Goal: Task Accomplishment & Management: Complete application form

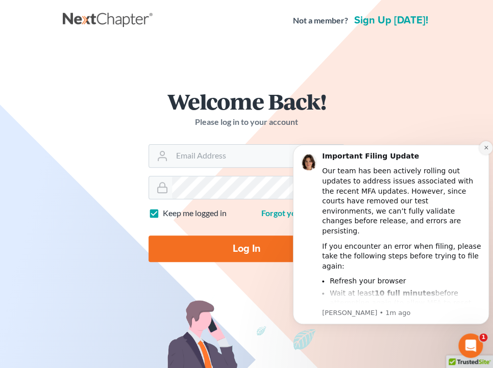
click at [483, 149] on icon "Dismiss notification" at bounding box center [486, 148] width 6 height 6
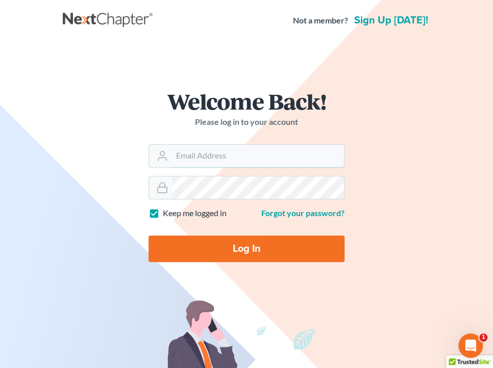
type input "[PERSON_NAME][EMAIL_ADDRESS][DOMAIN_NAME]"
click at [222, 255] on input "Log In" at bounding box center [246, 249] width 196 height 27
type input "Thinking..."
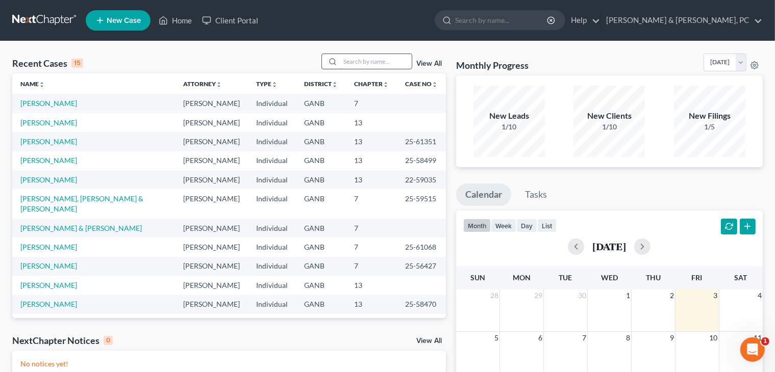
click at [370, 54] on input "search" at bounding box center [375, 61] width 71 height 15
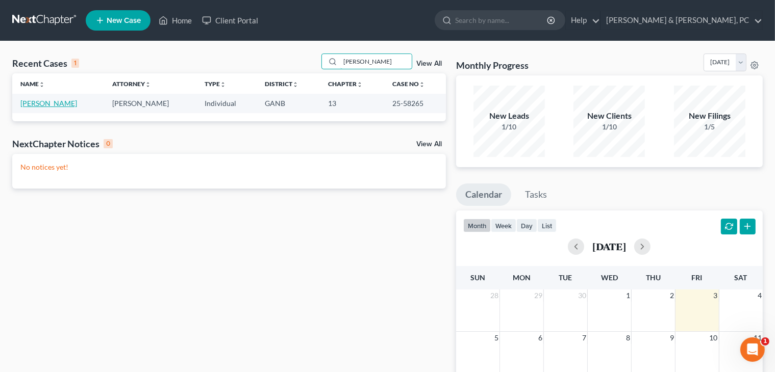
type input "[PERSON_NAME]"
click at [62, 102] on link "[PERSON_NAME]" at bounding box center [48, 103] width 57 height 9
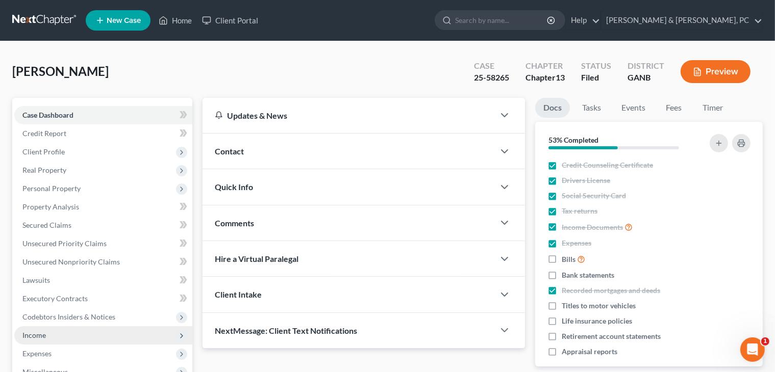
click at [40, 341] on span "Income" at bounding box center [103, 335] width 178 height 18
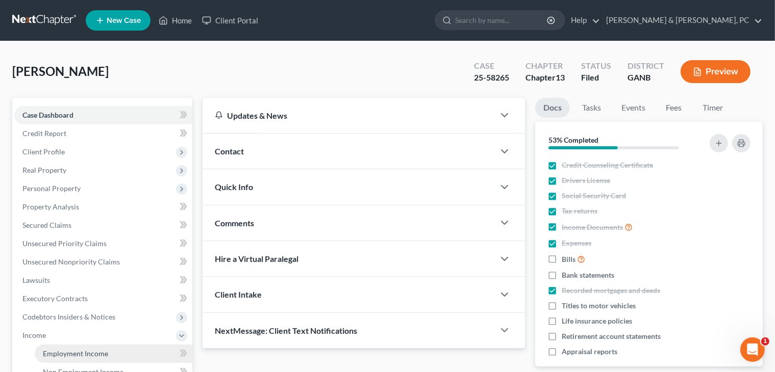
click at [58, 346] on link "Employment Income" at bounding box center [114, 354] width 158 height 18
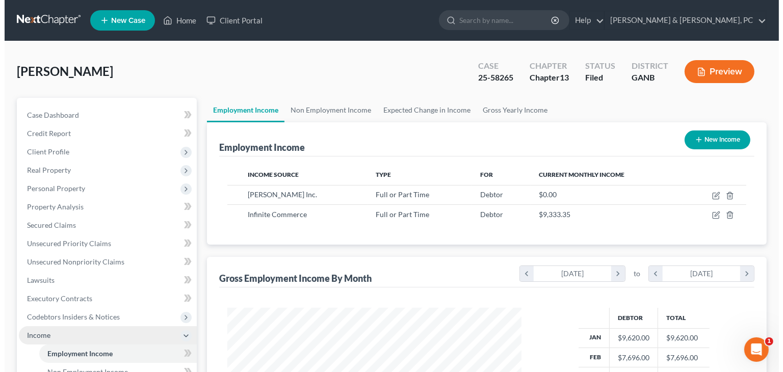
scroll to position [182, 315]
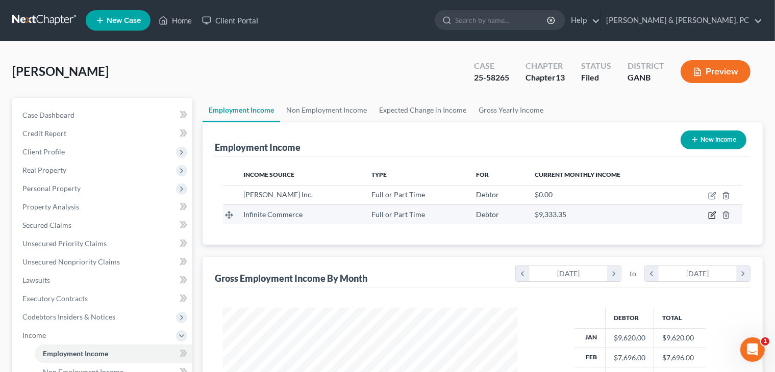
click at [500, 215] on icon "button" at bounding box center [712, 214] width 5 height 5
select select "0"
select select "10"
select select "2"
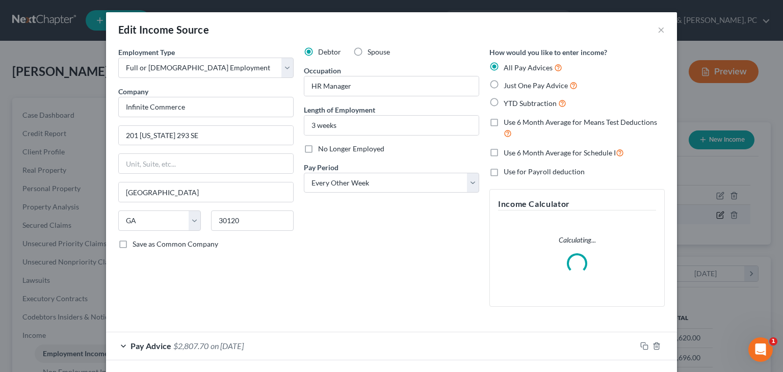
scroll to position [182, 318]
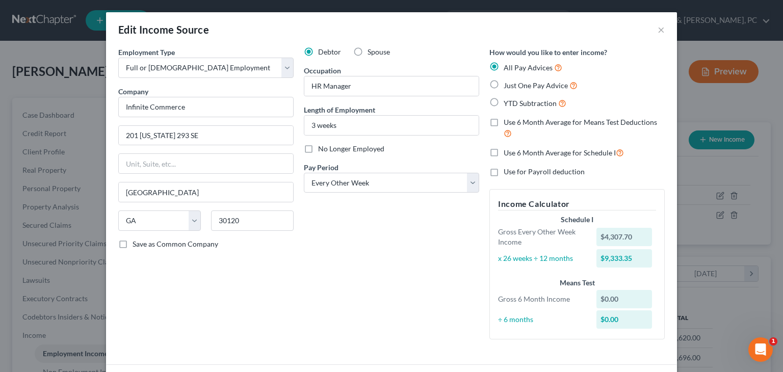
click at [333, 292] on div "Debtor Spouse Occupation HR Manager Length of Employment 3 weeks No Longer Empl…" at bounding box center [392, 197] width 186 height 301
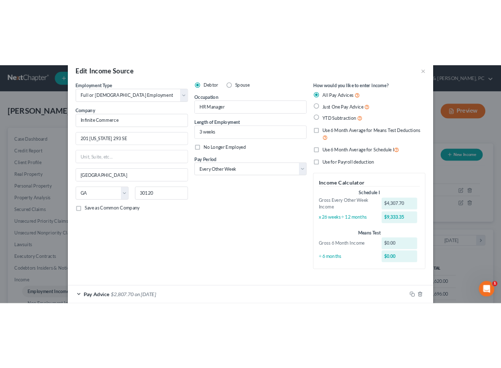
scroll to position [76, 0]
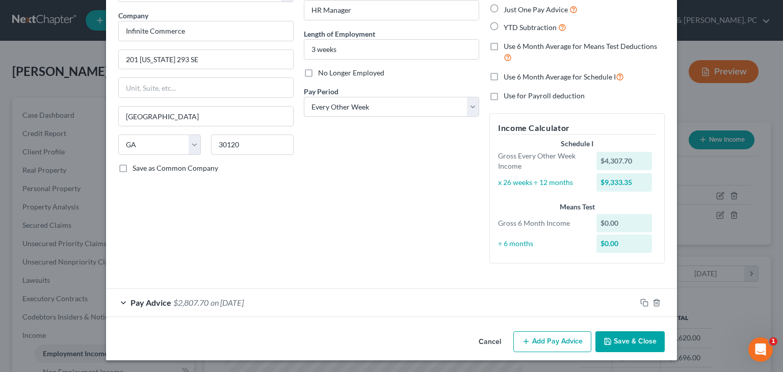
click at [250, 243] on div "Employment Type * Select Full or [DEMOGRAPHIC_DATA] Employment Self Employment …" at bounding box center [206, 121] width 186 height 301
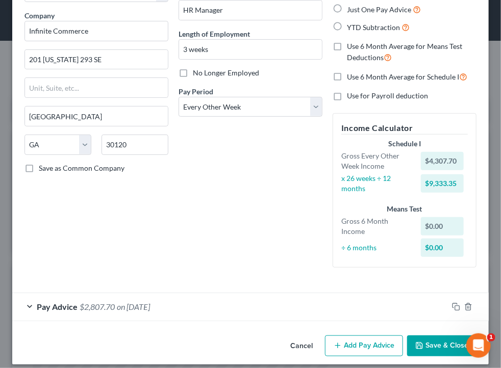
scroll to position [218, 456]
click at [376, 345] on button "Add Pay Advice" at bounding box center [364, 346] width 78 height 21
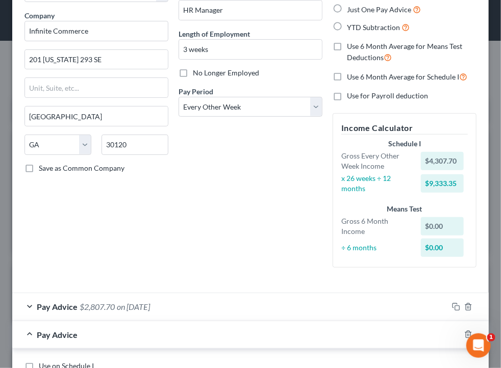
click at [149, 260] on div "Employment Type * Select Full or [DEMOGRAPHIC_DATA] Employment Self Employment …" at bounding box center [96, 123] width 154 height 305
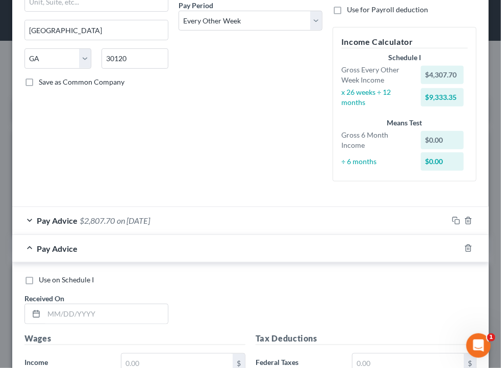
scroll to position [198, 0]
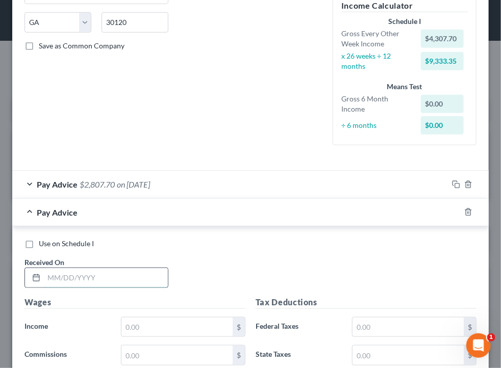
click at [143, 271] on input "text" at bounding box center [106, 277] width 124 height 19
type input "[DATE]"
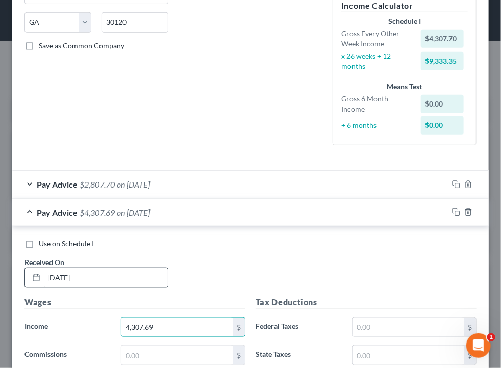
type input "4,307.69"
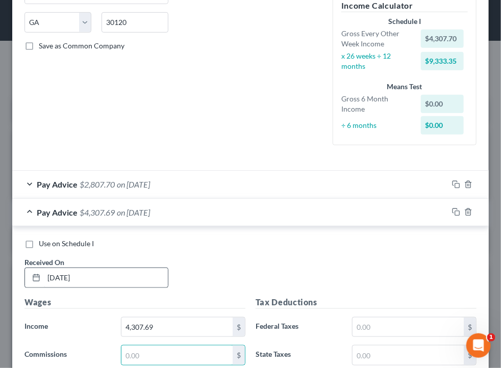
scroll to position [397, 0]
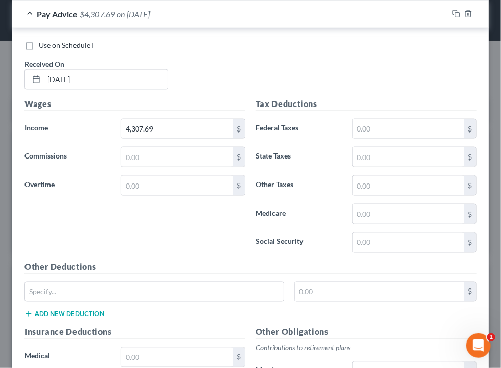
click at [353, 100] on h5 "Tax Deductions" at bounding box center [365, 104] width 221 height 13
click at [364, 129] on input "text" at bounding box center [407, 128] width 111 height 19
type input "613.99"
click at [315, 158] on label "State Taxes" at bounding box center [298, 157] width 96 height 20
click at [357, 160] on input "text" at bounding box center [407, 156] width 111 height 19
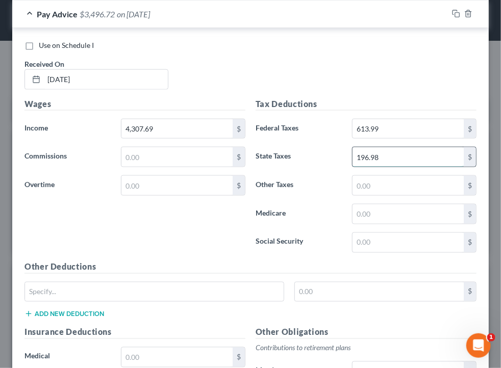
type input "196.98"
type input "61.73"
type input "263.93"
click at [277, 71] on div "Use on Schedule I Received On * [DATE]" at bounding box center [250, 69] width 462 height 58
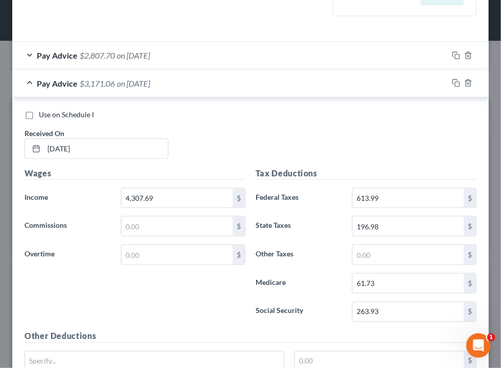
scroll to position [315, 0]
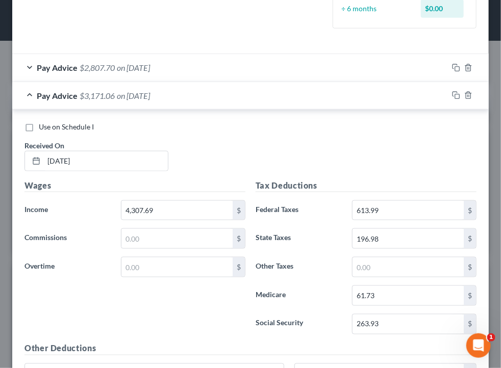
click at [277, 71] on div "Pay Advice $2,807.70 on [DATE]" at bounding box center [229, 67] width 435 height 27
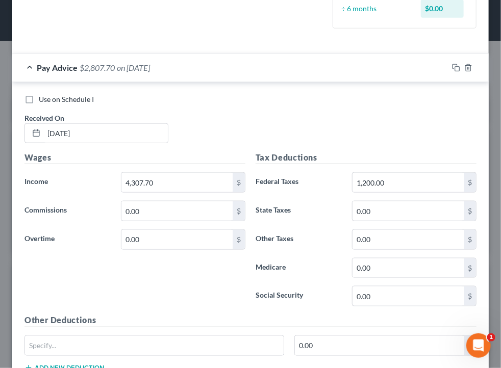
click at [273, 62] on div "Pay Advice $2,807.70 on [DATE]" at bounding box center [229, 67] width 435 height 27
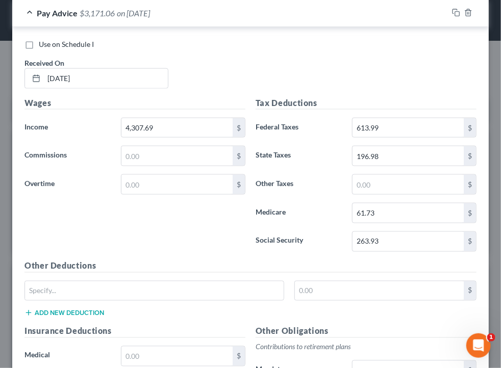
scroll to position [409, 0]
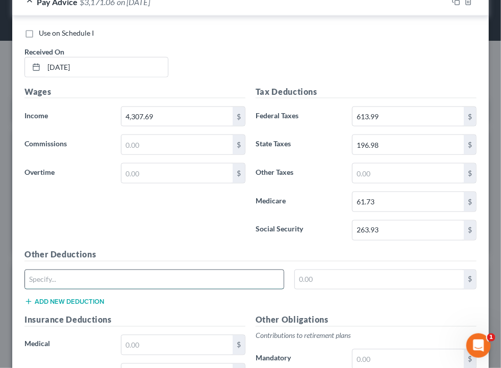
click at [207, 276] on input "text" at bounding box center [154, 279] width 259 height 19
click at [175, 284] on input "Acc Death" at bounding box center [154, 279] width 259 height 19
type input "Acc Death & DI"
type input "6.67"
click at [24, 298] on button "Add new deduction" at bounding box center [64, 302] width 80 height 8
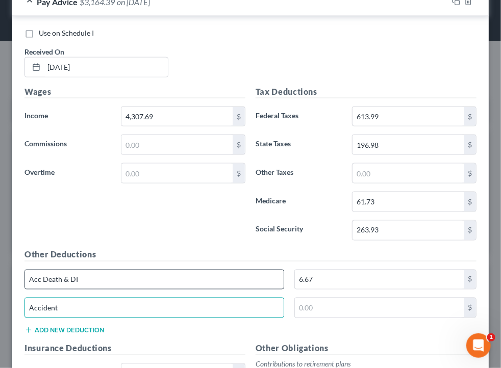
type input "Accident"
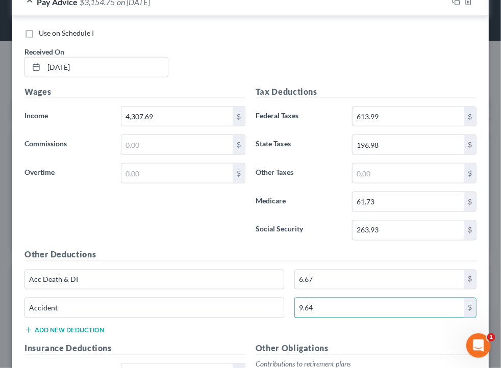
type input "9.64"
click at [142, 206] on div "Wages Income * 4,307.69 $ Commissions $ Overtime $" at bounding box center [134, 167] width 231 height 163
click at [190, 366] on input "text" at bounding box center [176, 373] width 111 height 19
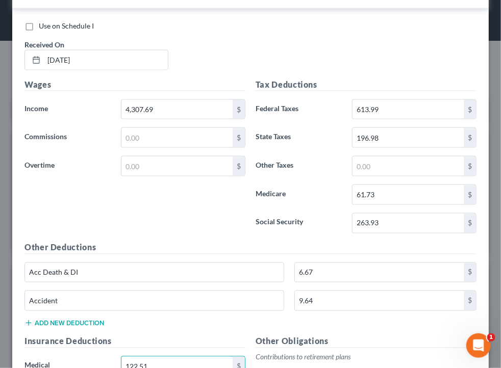
type input "122.51"
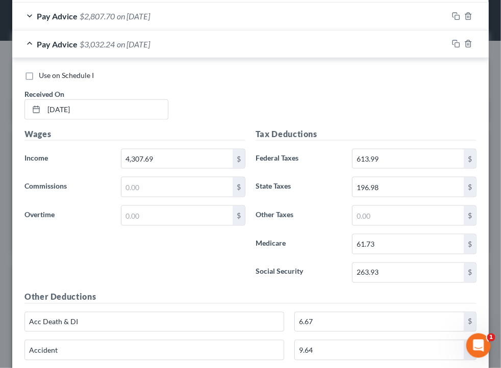
scroll to position [365, 0]
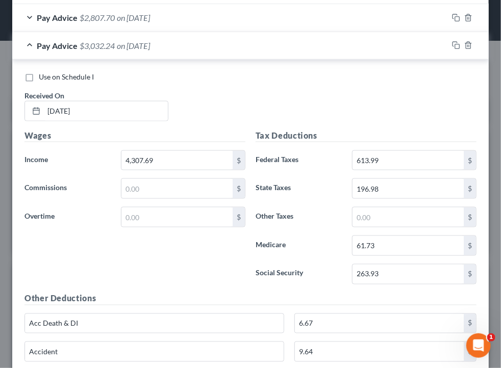
click at [388, 49] on div "Pay Advice $3,032.24 on [DATE]" at bounding box center [229, 45] width 435 height 27
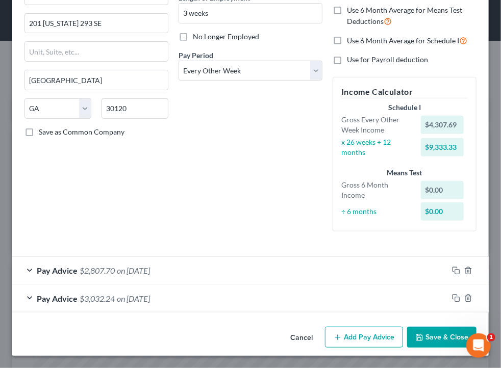
scroll to position [112, 0]
click at [352, 339] on button "Add Pay Advice" at bounding box center [364, 337] width 78 height 21
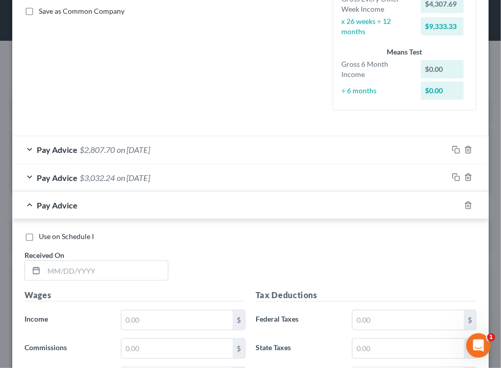
scroll to position [337, 0]
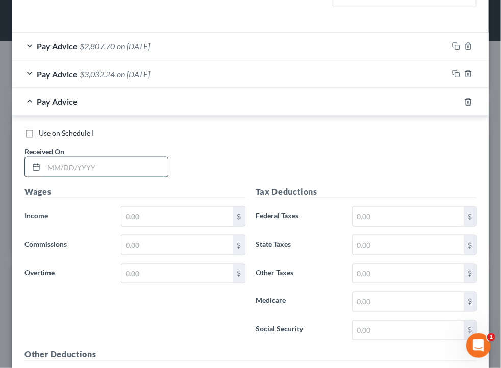
click at [151, 159] on input "text" at bounding box center [106, 167] width 124 height 19
type input "[DATE]"
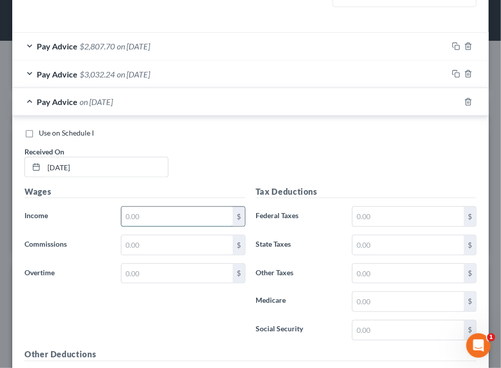
click at [198, 225] on input "text" at bounding box center [176, 216] width 111 height 19
type input "4,307.69"
drag, startPoint x: 394, startPoint y: 215, endPoint x: 391, endPoint y: 206, distance: 9.2
click at [391, 207] on input "text" at bounding box center [407, 216] width 111 height 19
type input "613.99"
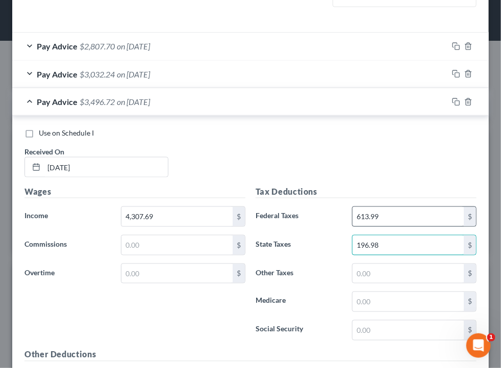
type input "196.98"
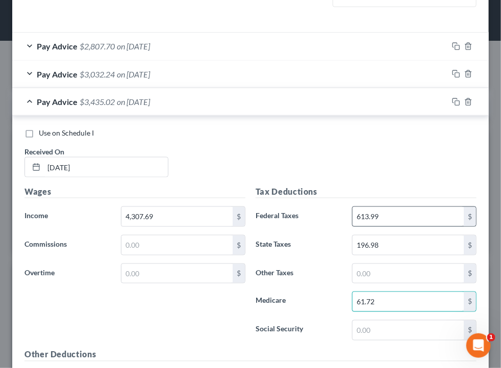
type input "61.72"
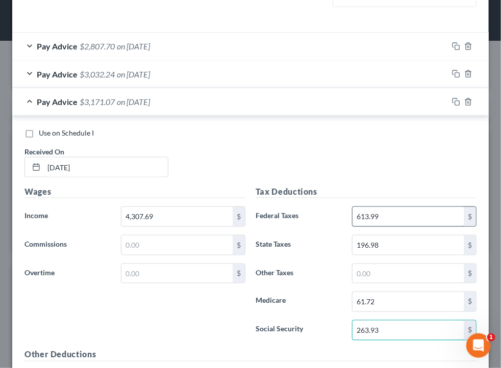
type input "263.93"
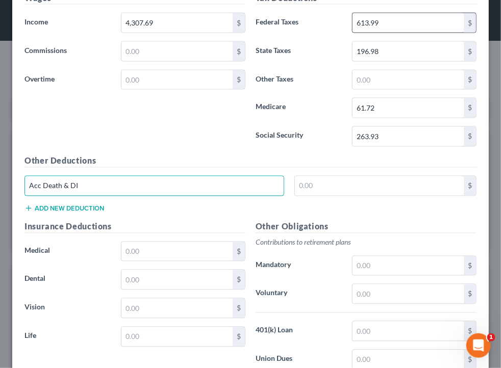
type input "Acc Death & DI"
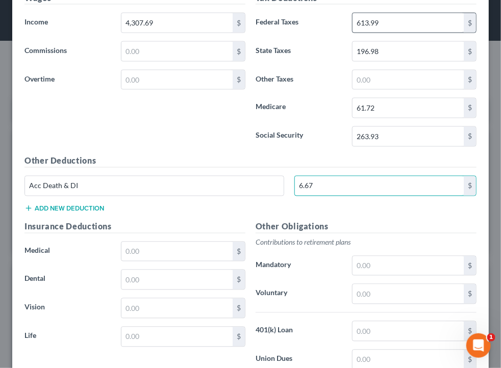
type input "6.67"
click at [24, 204] on button "Add new deduction" at bounding box center [64, 208] width 80 height 8
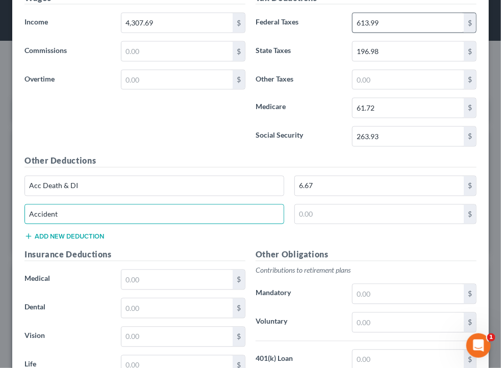
type input "Accident"
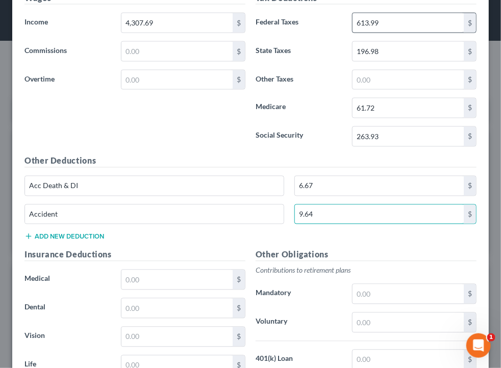
type input "9.64"
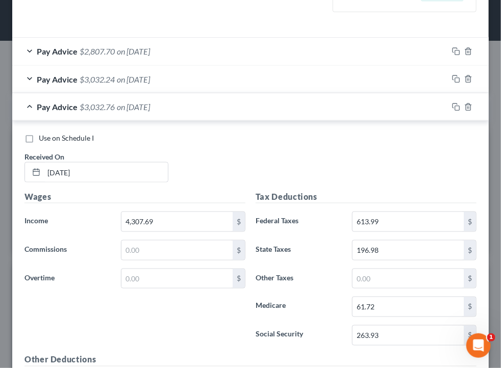
scroll to position [334, 0]
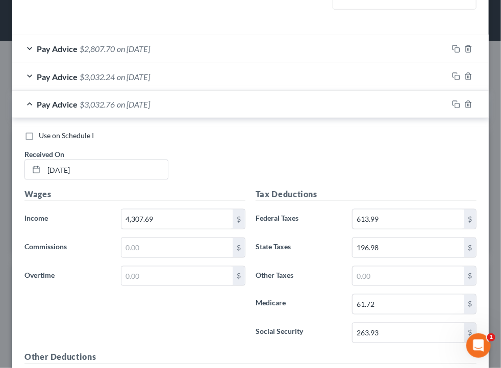
click at [277, 87] on div "Pay Advice $3,032.24 on [DATE]" at bounding box center [229, 76] width 435 height 27
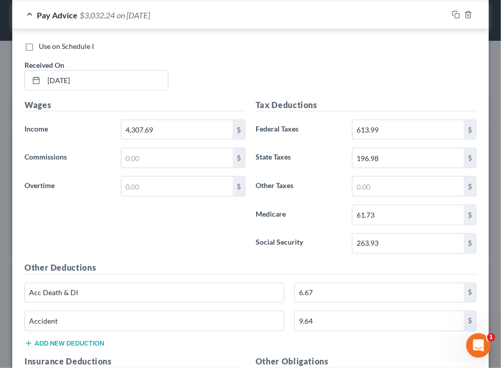
scroll to position [356, 0]
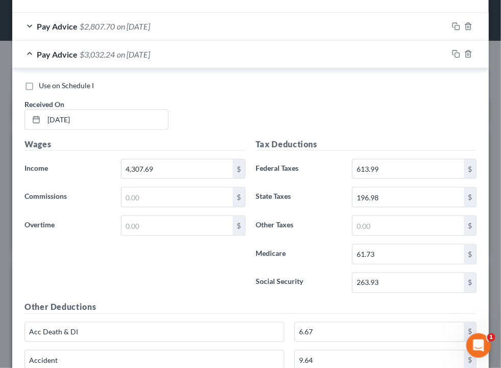
click at [341, 52] on div "Pay Advice $3,032.24 on [DATE]" at bounding box center [229, 54] width 435 height 27
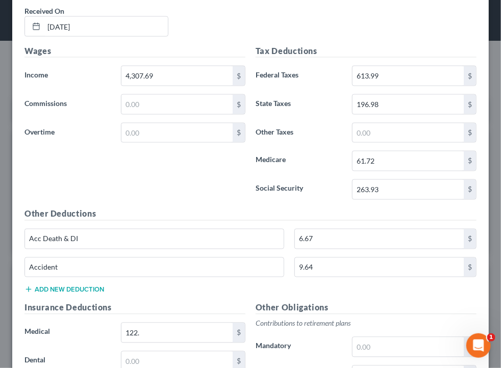
scroll to position [540, 0]
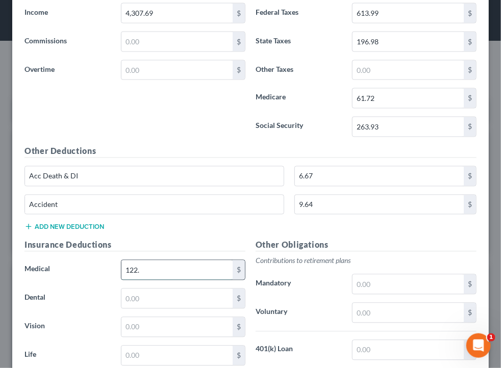
click at [177, 267] on input "122." at bounding box center [176, 270] width 111 height 19
type input "122.51"
click at [352, 241] on h5 "Other Obligations" at bounding box center [365, 245] width 221 height 13
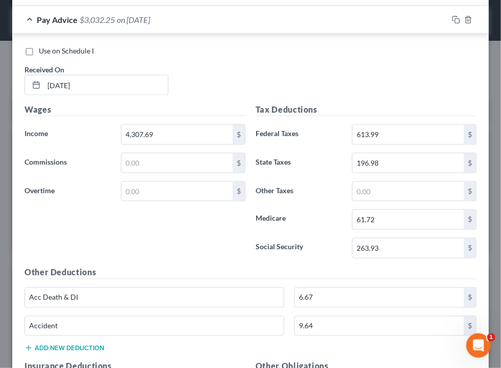
scroll to position [406, 0]
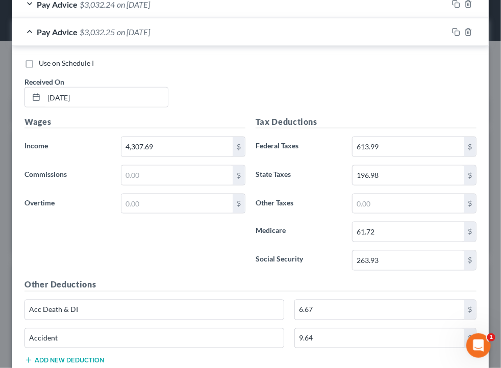
click at [373, 35] on div "Pay Advice $3,032.25 on [DATE]" at bounding box center [229, 31] width 435 height 27
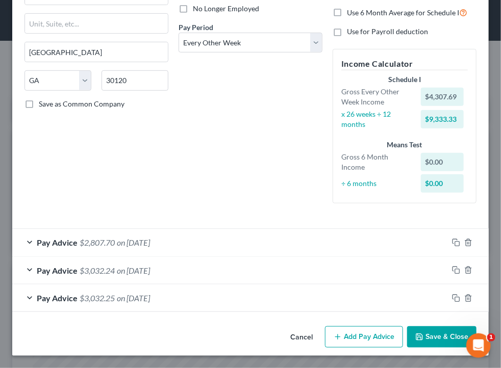
scroll to position [139, 0]
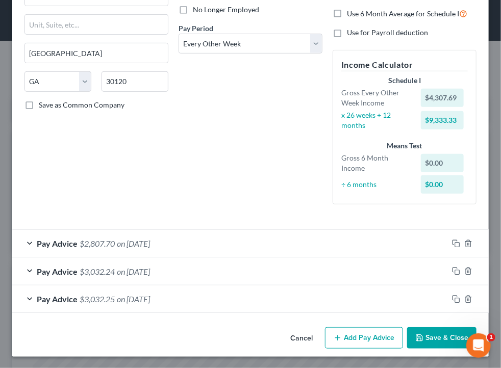
click at [370, 338] on button "Add Pay Advice" at bounding box center [364, 337] width 78 height 21
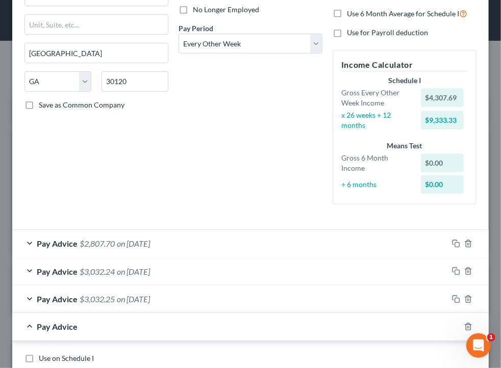
scroll to position [461, 0]
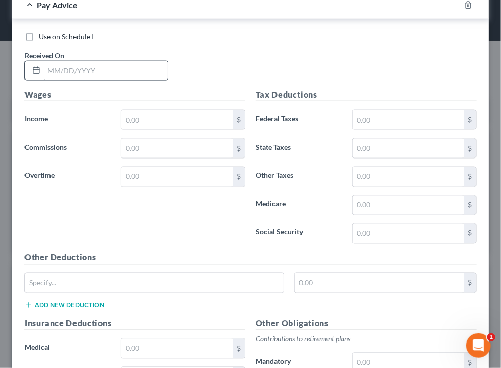
click at [138, 59] on div "Received On *" at bounding box center [96, 65] width 154 height 31
click at [138, 64] on input "text" at bounding box center [106, 70] width 124 height 19
type input "[DATE]"
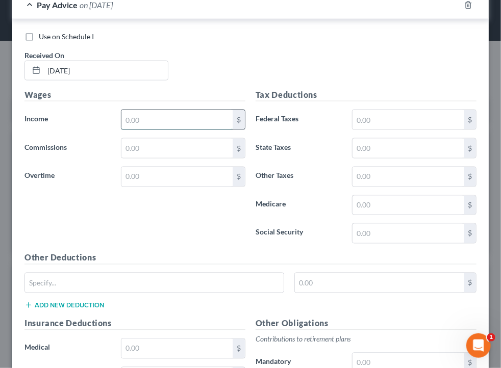
click at [216, 117] on input "text" at bounding box center [176, 119] width 111 height 19
type input "4,307.69"
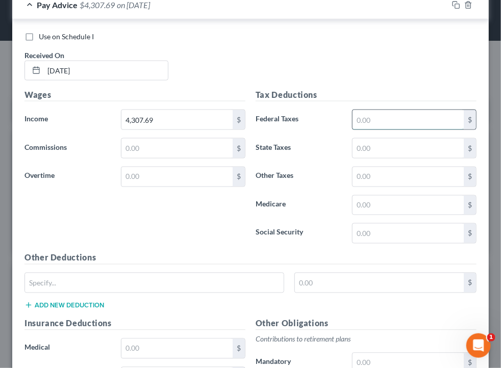
click at [394, 124] on input "text" at bounding box center [407, 119] width 111 height 19
type input "613.99"
type input "196.98"
type input "61.73"
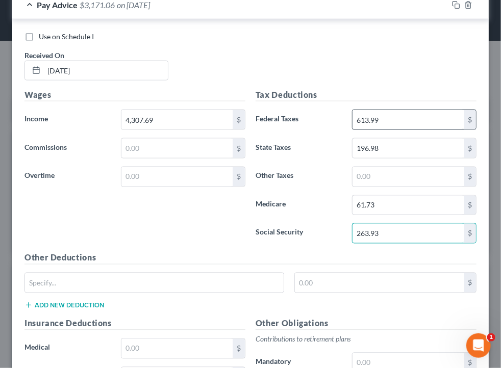
type input "263.93"
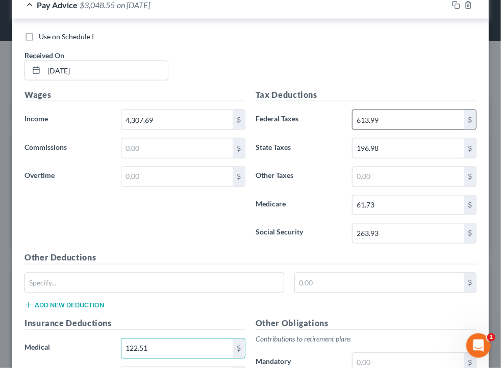
type input "122.51"
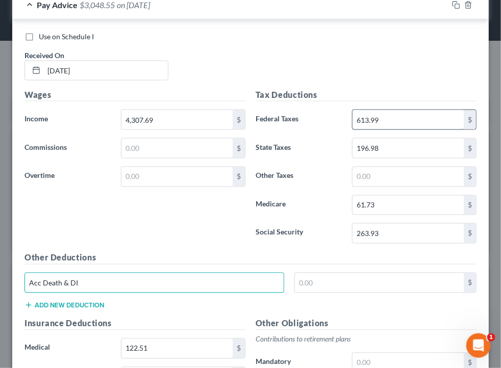
type input "Acc Death & DI"
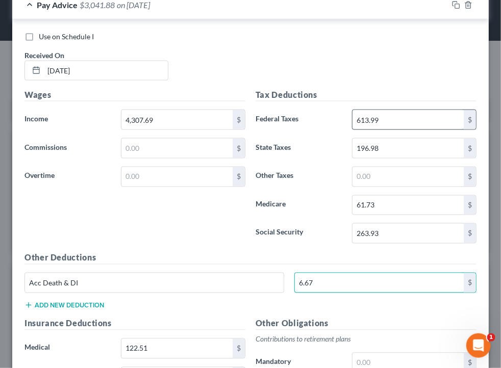
type input "6.67"
click at [24, 301] on button "Add new deduction" at bounding box center [64, 305] width 80 height 8
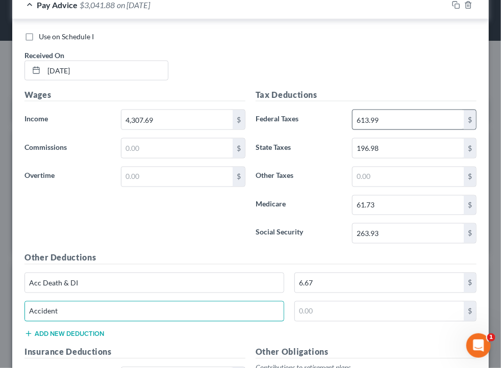
type input "Accident"
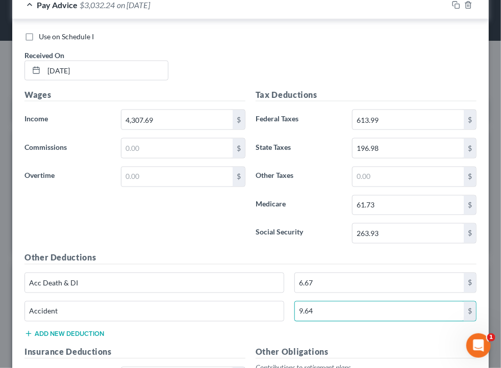
type input "9.64"
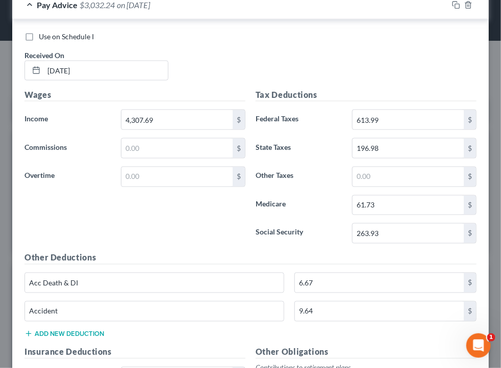
scroll to position [460, 0]
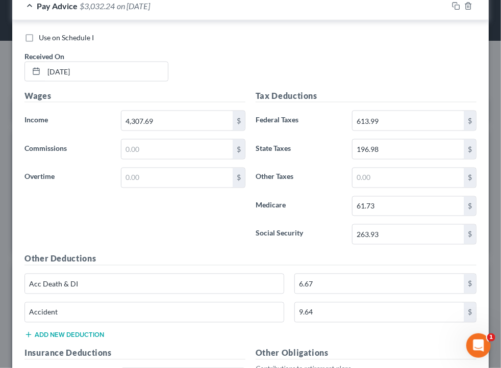
click at [336, 9] on div "Pay Advice $3,032.24 on [DATE]" at bounding box center [229, 5] width 435 height 27
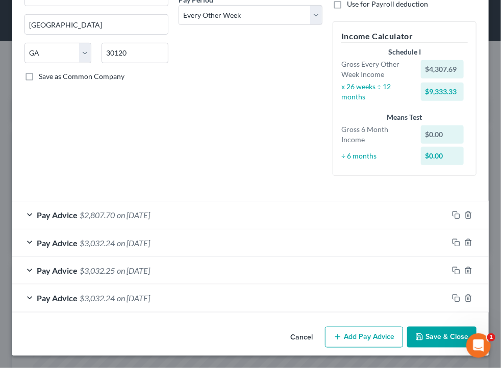
scroll to position [167, 0]
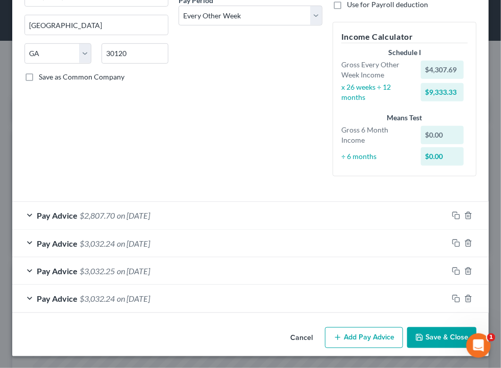
click at [348, 333] on button "Add Pay Advice" at bounding box center [364, 337] width 78 height 21
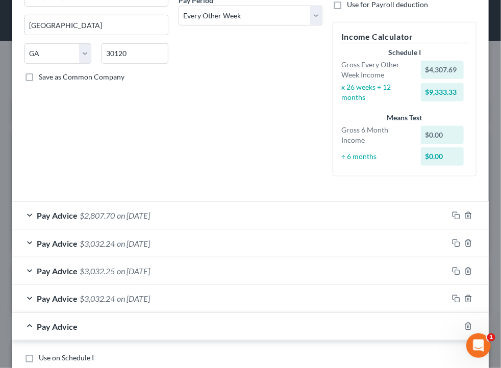
scroll to position [489, 0]
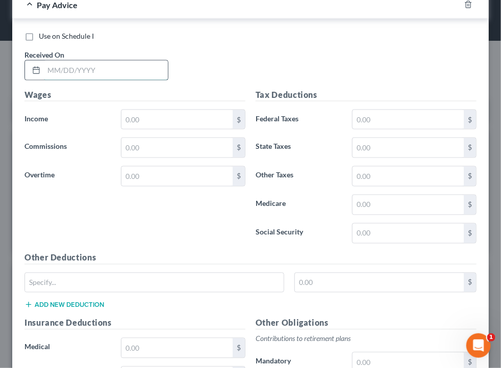
click at [122, 71] on input "text" at bounding box center [106, 70] width 124 height 19
type input "[DATE]"
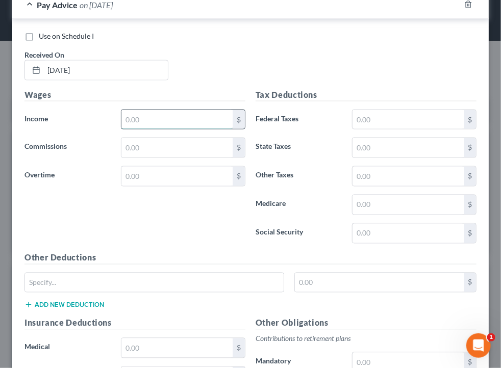
click at [188, 116] on input "text" at bounding box center [176, 119] width 111 height 19
type input "4,307.69"
drag, startPoint x: 377, startPoint y: 119, endPoint x: 377, endPoint y: 111, distance: 7.6
click at [377, 111] on input "text" at bounding box center [407, 119] width 111 height 19
type input "613.99"
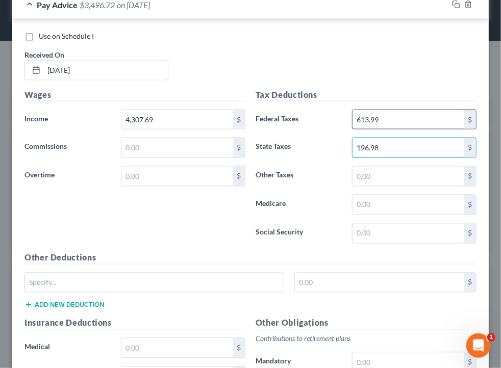
type input "196.98"
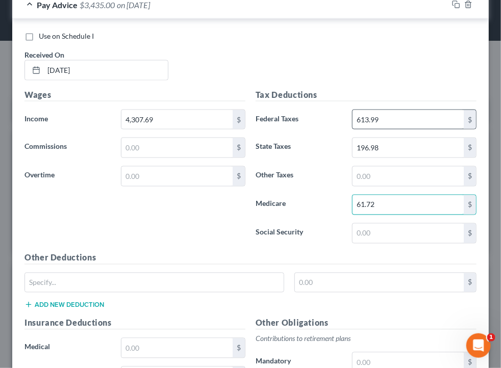
type input "61.72"
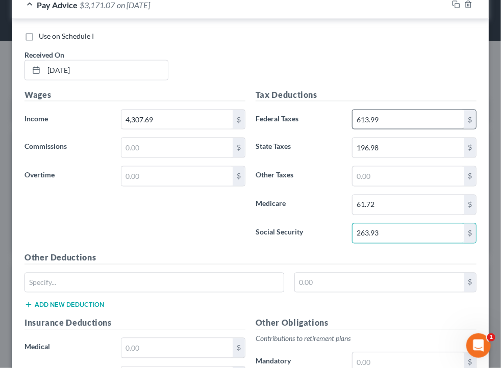
type input "263.93"
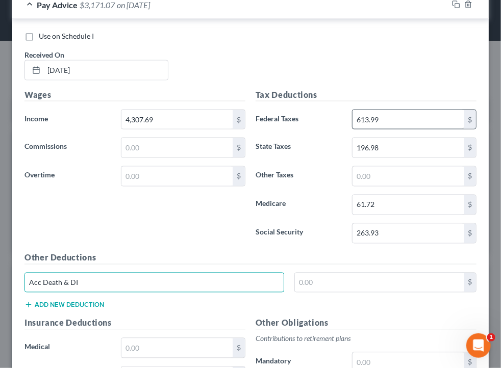
type input "Acc Death & DI"
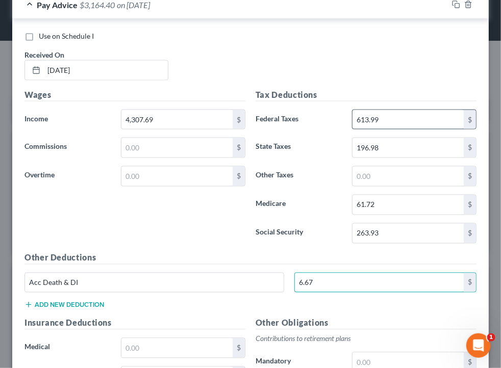
type input "6.67"
click at [24, 301] on button "Add new deduction" at bounding box center [64, 305] width 80 height 8
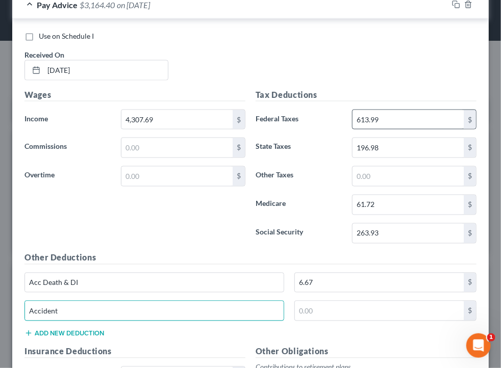
type input "Accident"
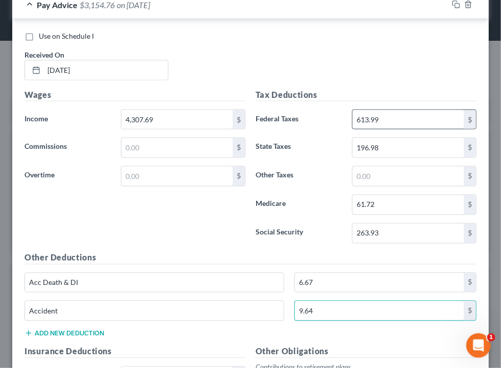
type input "9.64"
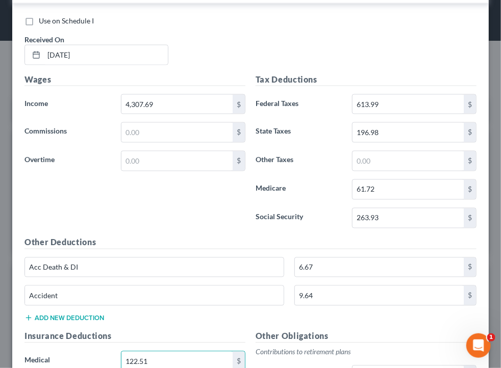
type input "122.51"
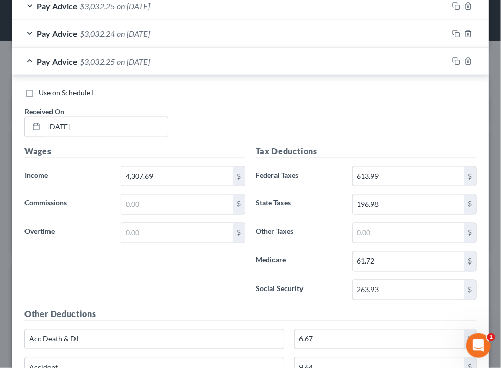
scroll to position [433, 0]
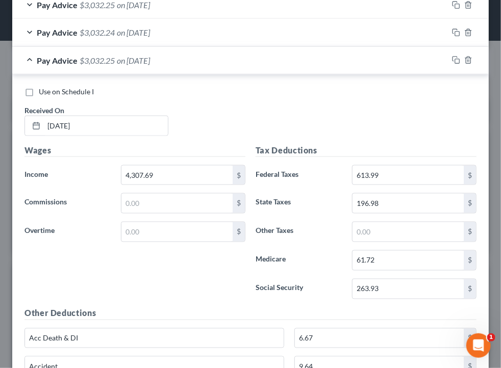
click at [271, 68] on div "Pay Advice $3,032.25 on [DATE]" at bounding box center [229, 60] width 435 height 27
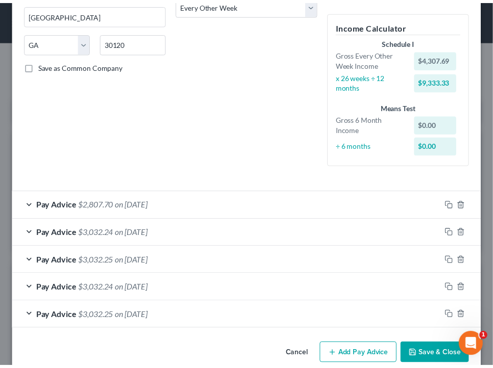
scroll to position [195, 0]
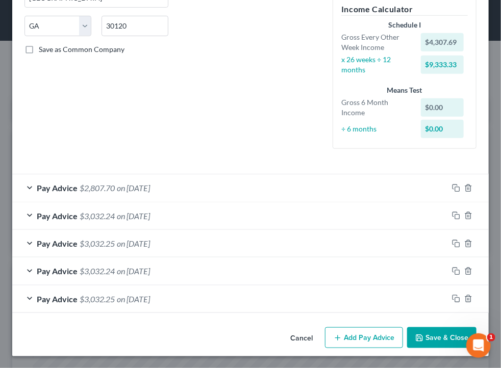
click at [136, 298] on span "on [DATE]" at bounding box center [133, 299] width 33 height 10
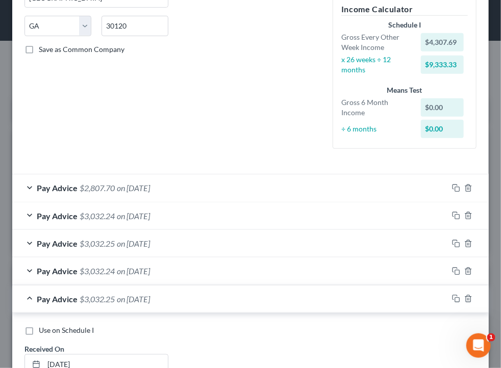
click at [84, 332] on span "Use on Schedule I" at bounding box center [66, 330] width 55 height 9
click at [49, 332] on input "Use on Schedule I" at bounding box center [46, 328] width 7 height 7
checkbox input "true"
drag, startPoint x: 211, startPoint y: 305, endPoint x: 209, endPoint y: 300, distance: 6.0
click at [209, 300] on div "Pay Advice $3,032.25 on [DATE] - Use on Schedule I" at bounding box center [229, 299] width 435 height 27
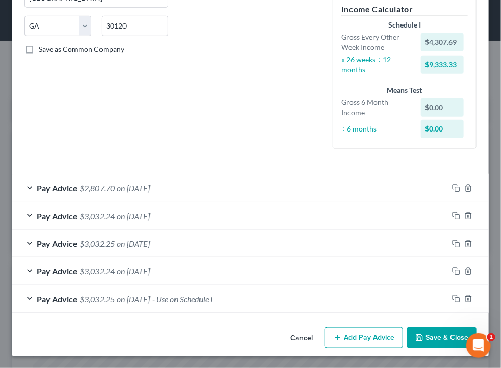
click at [254, 98] on div "Debtor Spouse Occupation HR Manager Length of Employment 3 weeks No Longer Empl…" at bounding box center [250, 4] width 154 height 305
click at [416, 334] on icon "button" at bounding box center [419, 338] width 8 height 8
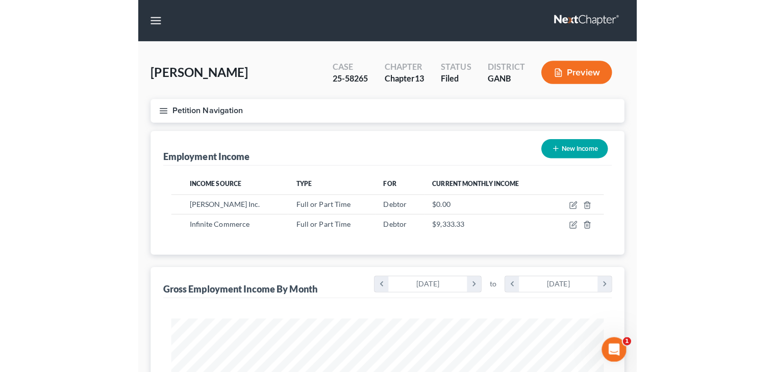
scroll to position [509747, 509614]
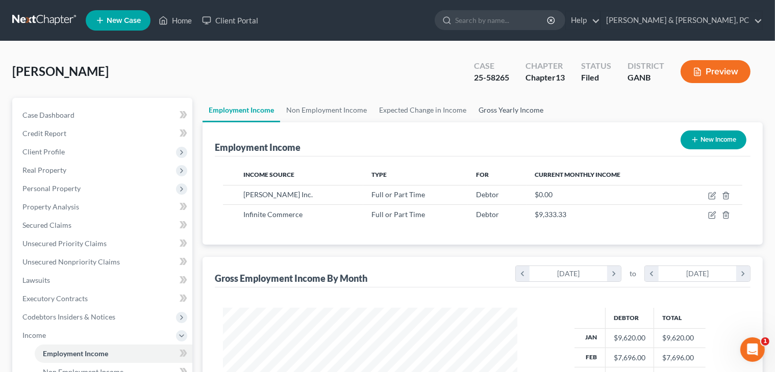
click at [500, 100] on link "Gross Yearly Income" at bounding box center [510, 110] width 77 height 24
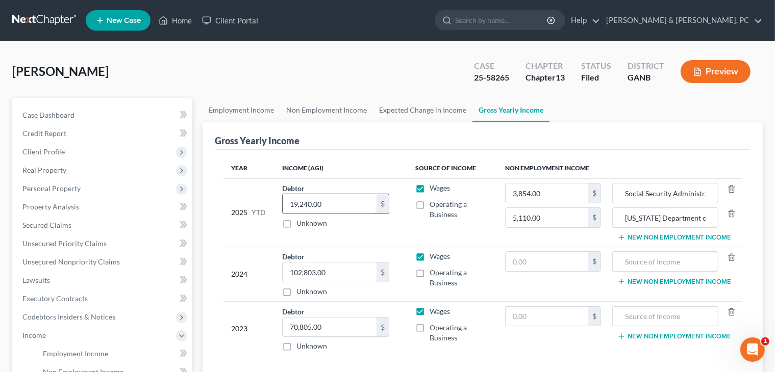
click at [326, 200] on input "19,240.00" at bounding box center [330, 203] width 94 height 19
click at [353, 208] on input "42,070." at bounding box center [330, 203] width 94 height 19
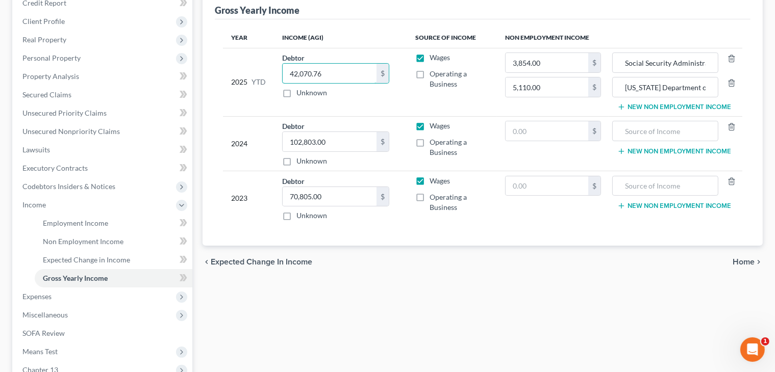
scroll to position [167, 0]
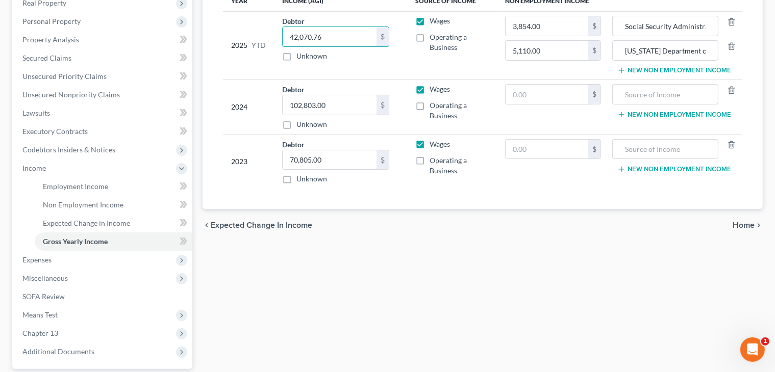
type input "42,070.76"
click at [500, 227] on span "Home" at bounding box center [743, 225] width 22 height 8
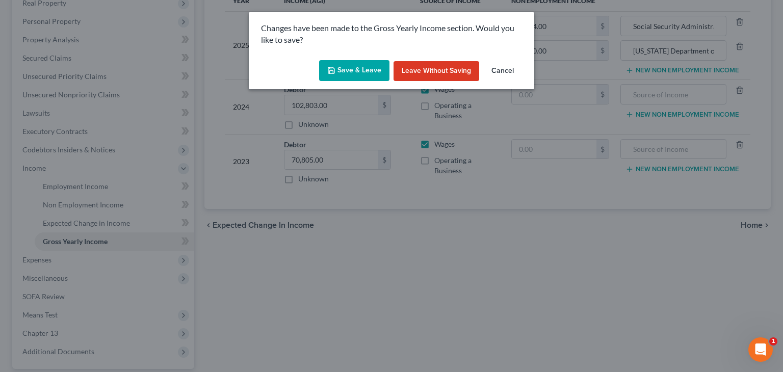
click at [374, 61] on button "Save & Leave" at bounding box center [354, 70] width 70 height 21
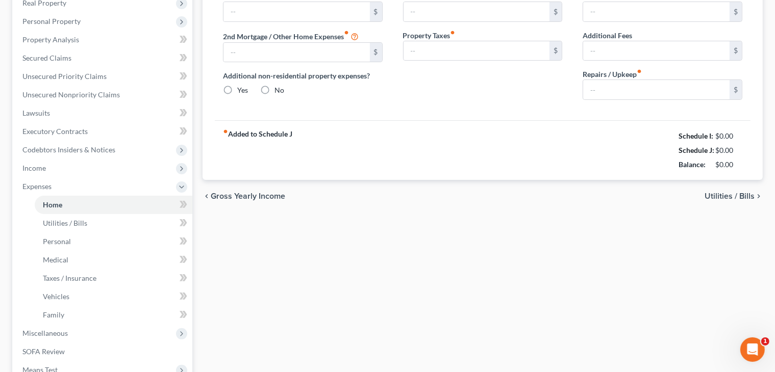
type input "1,546.00"
type input "0.00"
radio input "true"
type input "31.50"
type input "0.00"
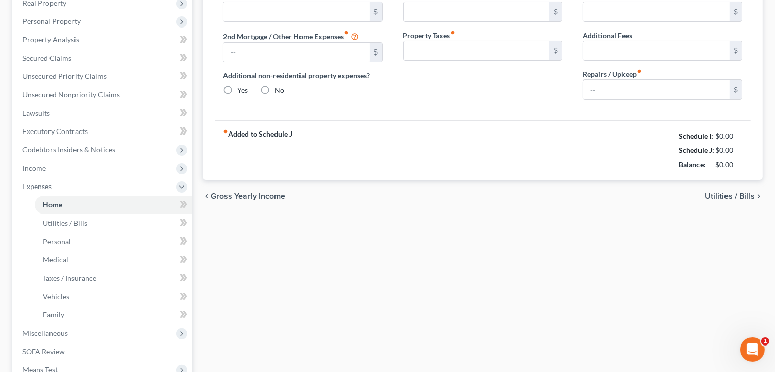
type input "50.00"
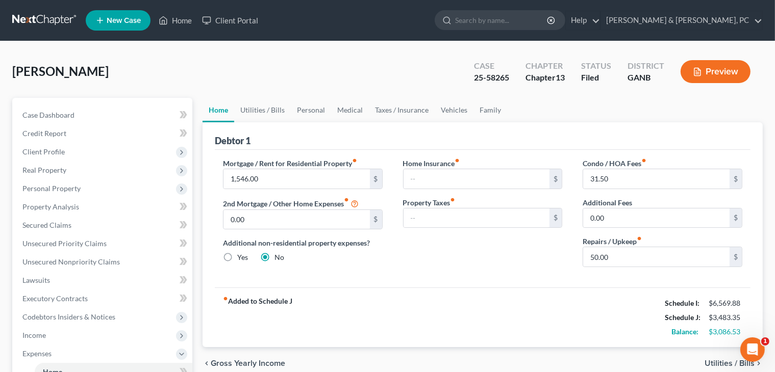
click at [497, 273] on div "Home Insurance fiber_manual_record $ Property Taxes fiber_manual_record $" at bounding box center [483, 216] width 180 height 117
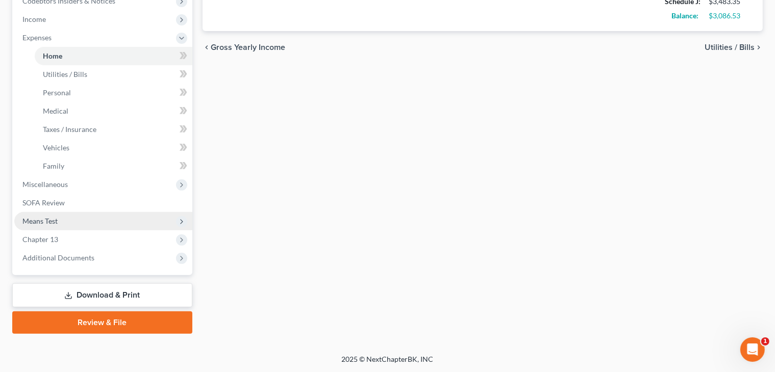
click at [61, 217] on span "Means Test" at bounding box center [103, 221] width 178 height 18
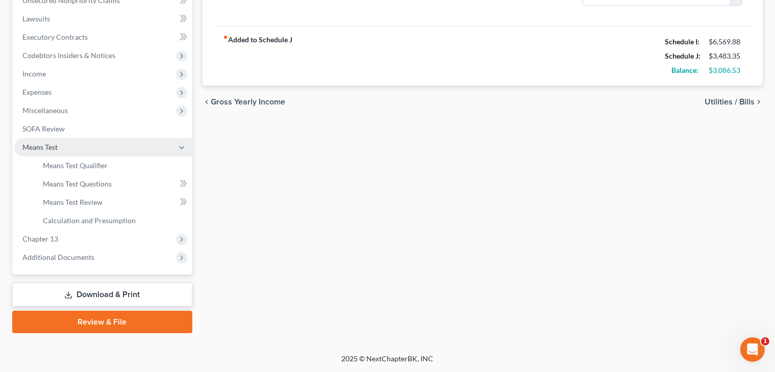
scroll to position [261, 0]
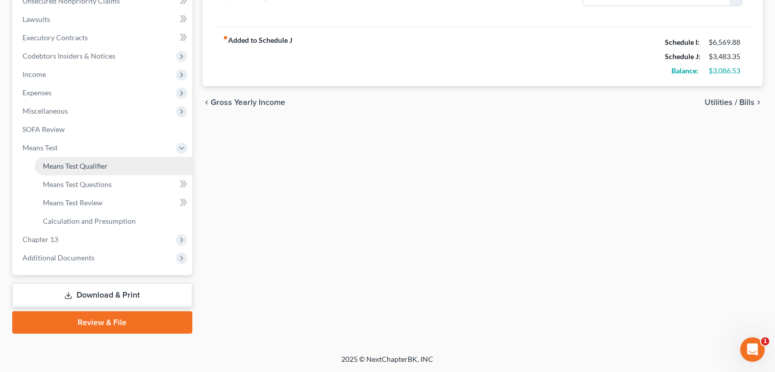
click at [87, 162] on span "Means Test Qualifier" at bounding box center [75, 166] width 65 height 9
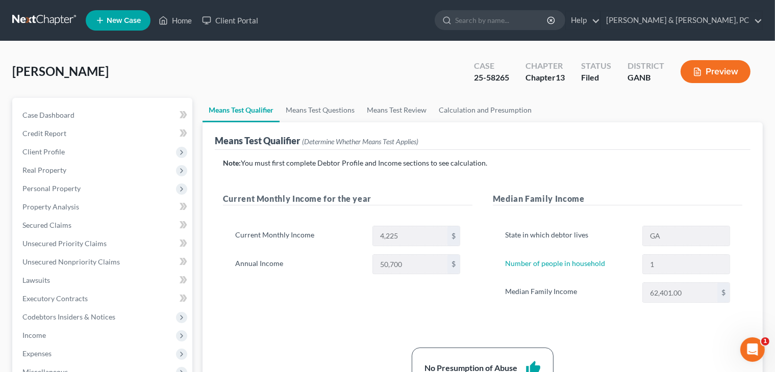
click at [37, 105] on div "Case Dashboard Payments Invoices Payments Payments Credit Report Client Profile…" at bounding box center [102, 317] width 180 height 439
click at [41, 113] on span "Case Dashboard" at bounding box center [48, 115] width 52 height 9
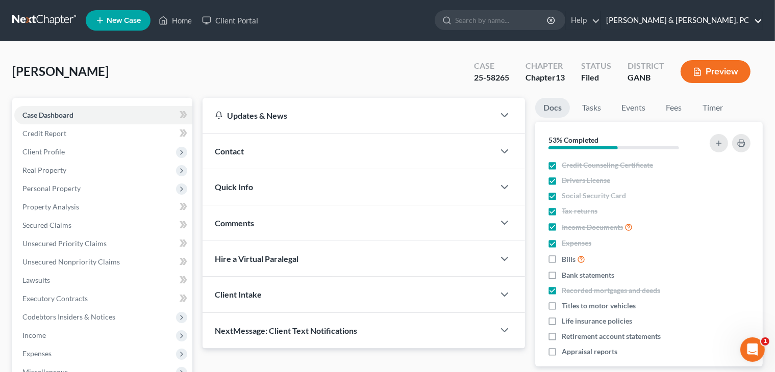
click at [500, 17] on link "[PERSON_NAME] & [PERSON_NAME], PC" at bounding box center [681, 20] width 161 height 18
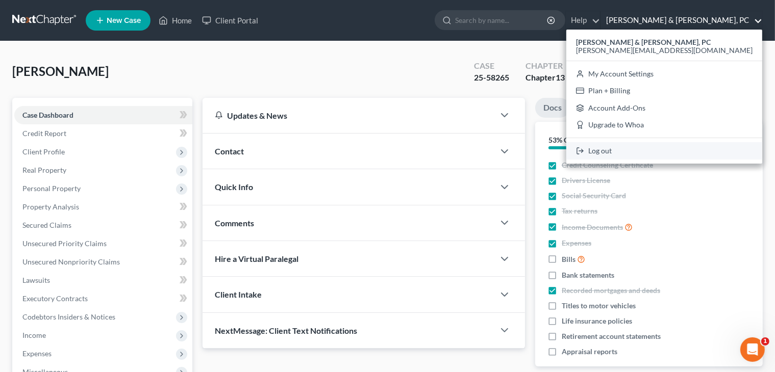
click at [500, 145] on icon at bounding box center [580, 151] width 8 height 12
